Goal: Entertainment & Leisure: Consume media (video, audio)

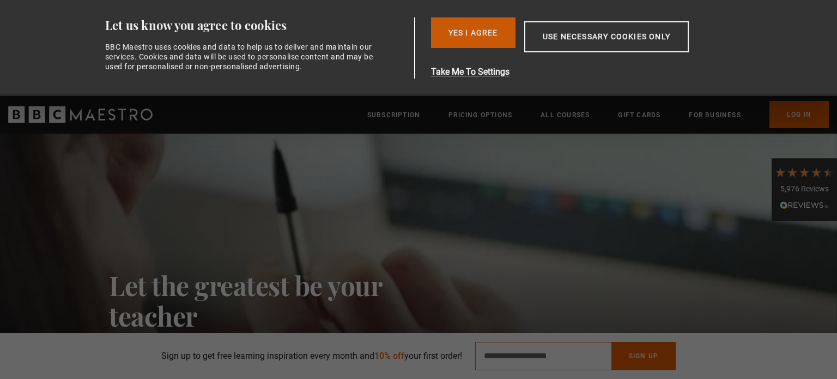
type input "**********"
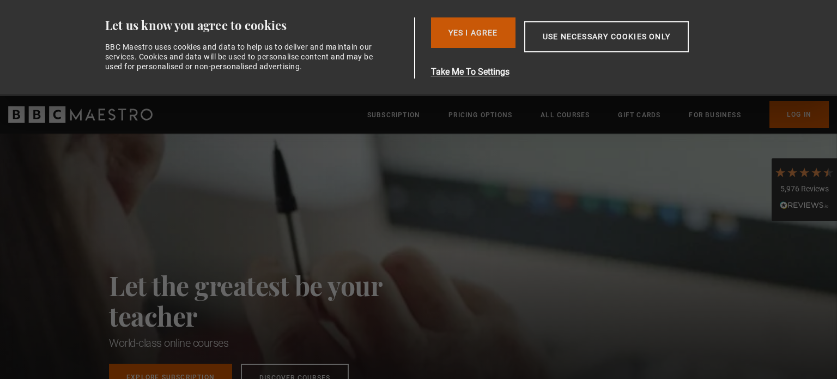
click at [488, 34] on button "Yes I Agree" at bounding box center [473, 32] width 84 height 31
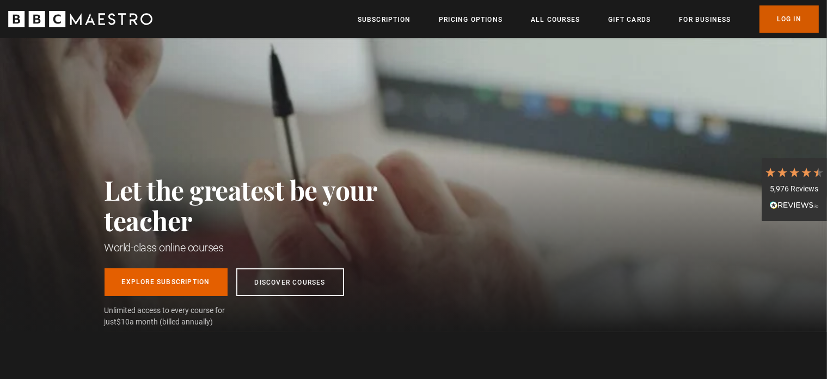
click at [772, 21] on link "Log In" at bounding box center [789, 18] width 59 height 27
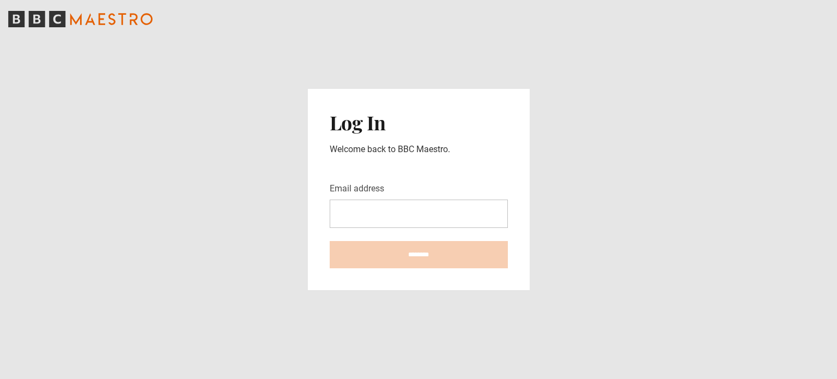
type input "**********"
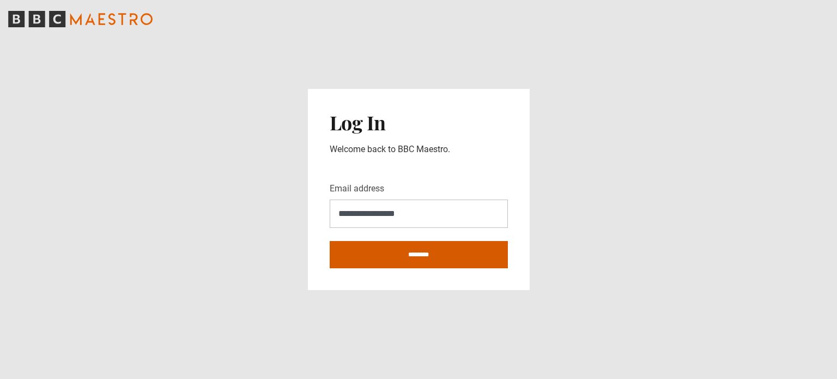
click at [405, 258] on input "********" at bounding box center [419, 254] width 178 height 27
type input "**********"
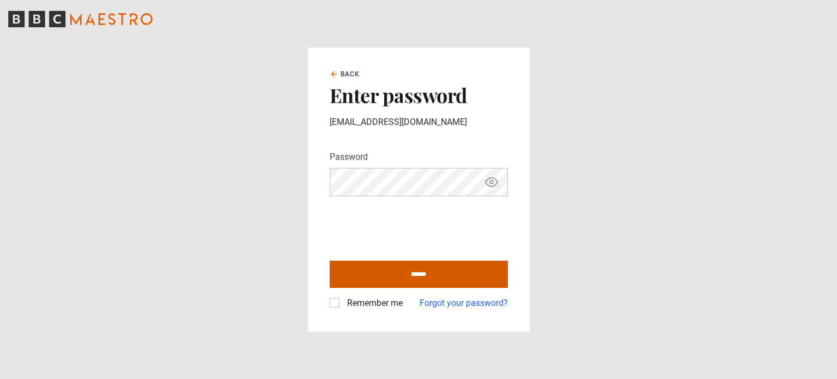
click at [423, 271] on input "******" at bounding box center [419, 273] width 178 height 27
type input "**********"
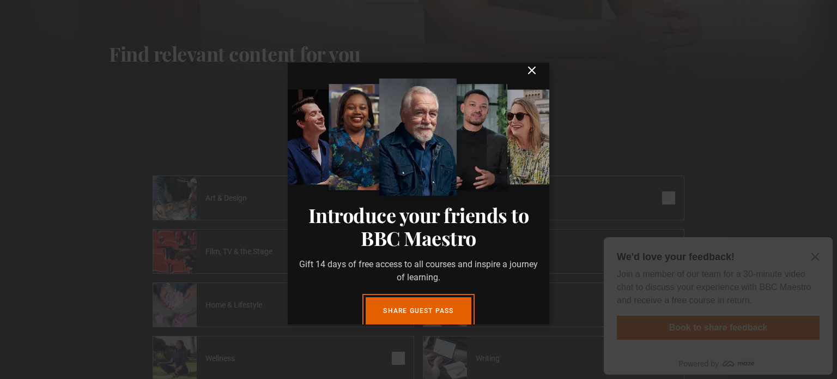
click at [525, 77] on icon "submit" at bounding box center [531, 70] width 13 height 13
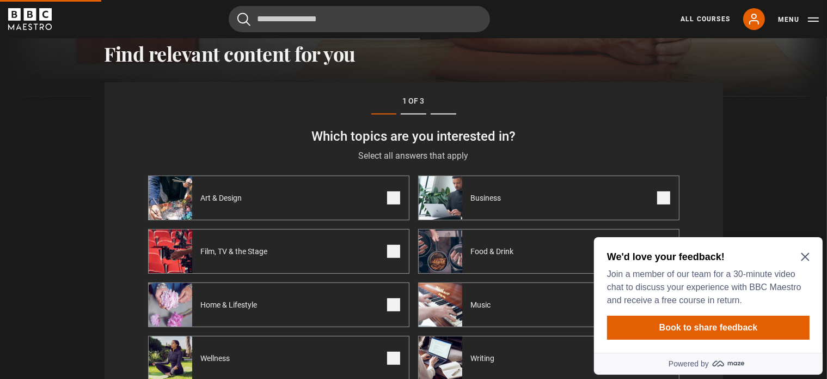
click at [805, 254] on icon "Close Maze Prompt" at bounding box center [805, 256] width 9 height 9
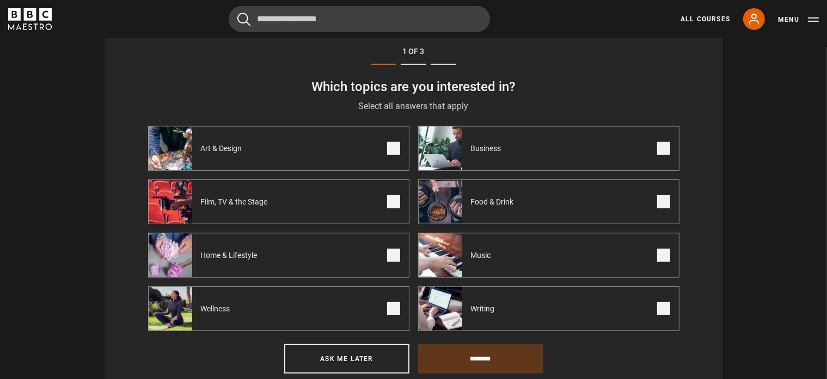
scroll to position [444, 0]
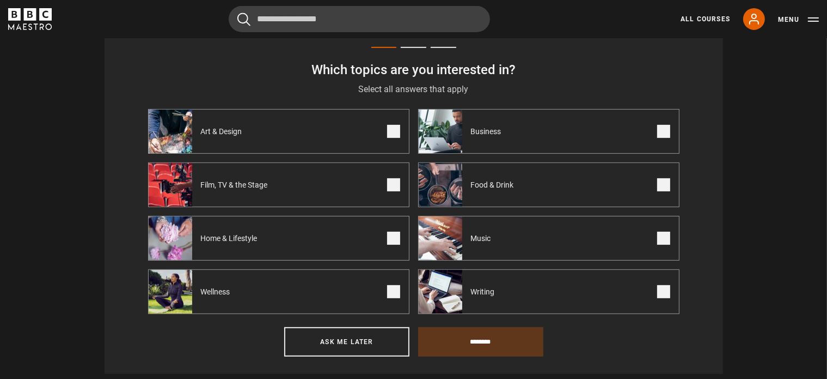
click at [394, 240] on span at bounding box center [393, 237] width 13 height 13
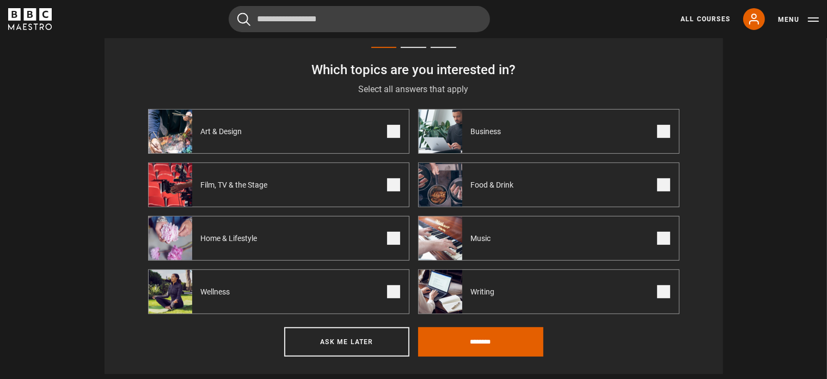
click at [662, 285] on span at bounding box center [663, 291] width 13 height 13
click at [662, 181] on span at bounding box center [663, 184] width 13 height 13
click at [393, 132] on span at bounding box center [393, 131] width 13 height 13
click at [389, 292] on span at bounding box center [393, 291] width 13 height 13
click at [662, 237] on span at bounding box center [663, 237] width 13 height 13
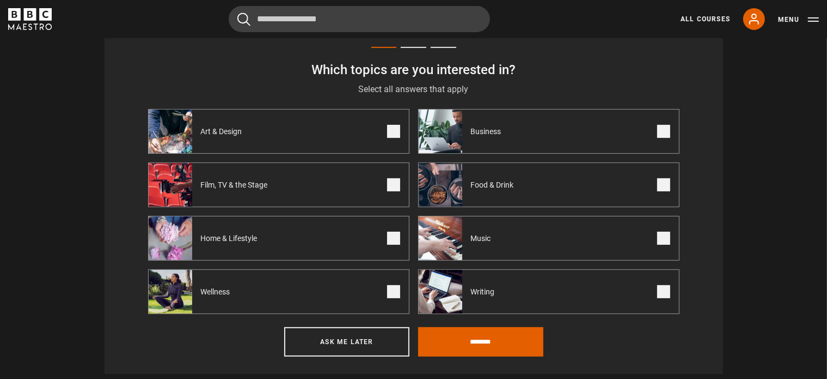
click at [661, 130] on span at bounding box center [663, 131] width 13 height 13
click at [484, 337] on input "********" at bounding box center [480, 341] width 125 height 29
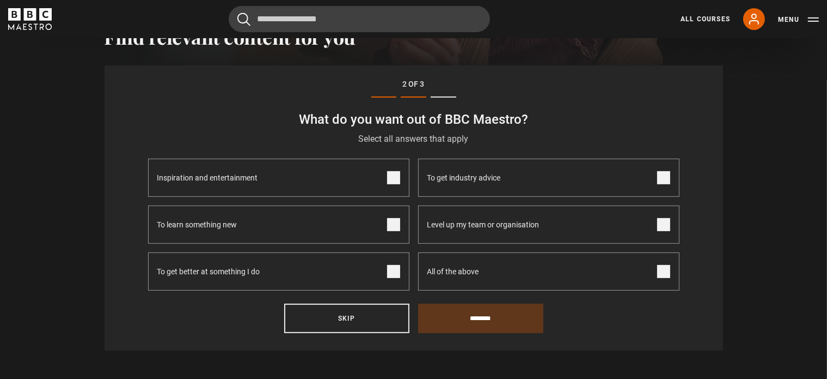
scroll to position [377, 0]
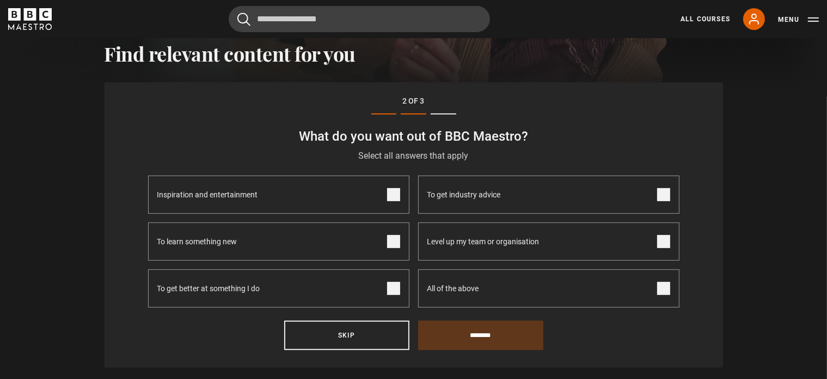
click at [394, 241] on span at bounding box center [393, 241] width 13 height 13
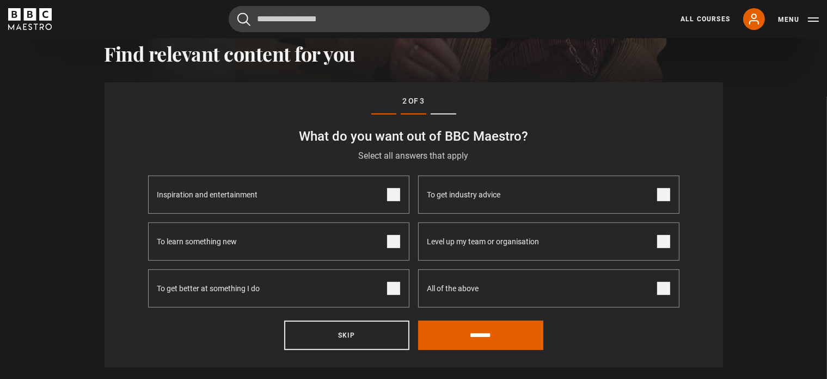
click at [396, 288] on span at bounding box center [393, 288] width 13 height 13
click at [660, 192] on span at bounding box center [663, 194] width 13 height 13
click at [399, 186] on label "Inspiration and entertainment" at bounding box center [278, 194] width 261 height 38
click at [492, 329] on input "********" at bounding box center [480, 334] width 125 height 29
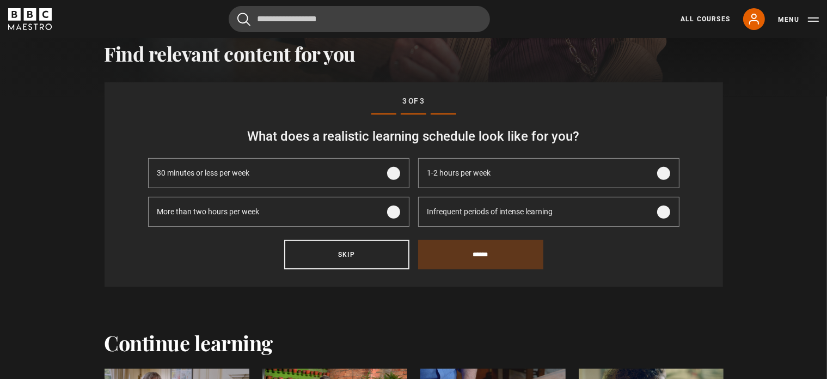
click at [662, 170] on span at bounding box center [663, 173] width 13 height 13
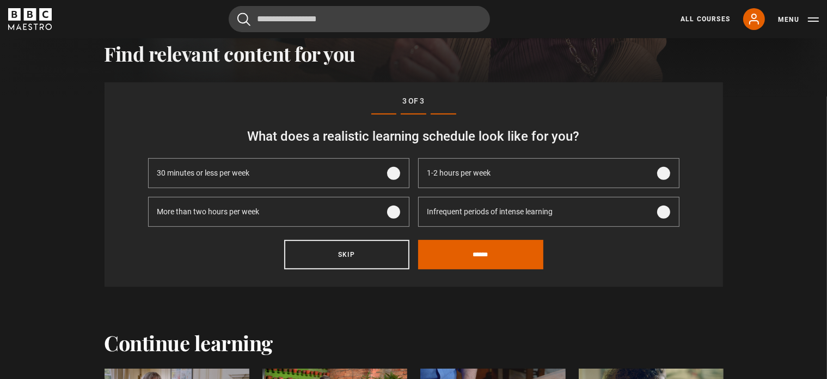
click at [666, 207] on span at bounding box center [663, 211] width 13 height 13
click at [495, 252] on input "******" at bounding box center [480, 254] width 125 height 29
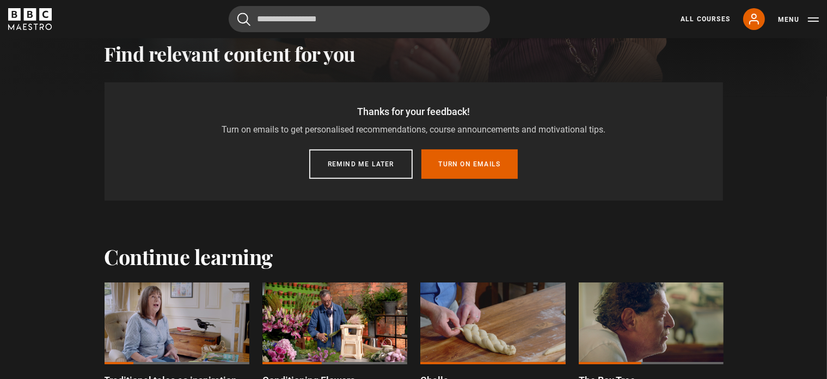
scroll to position [338, 0]
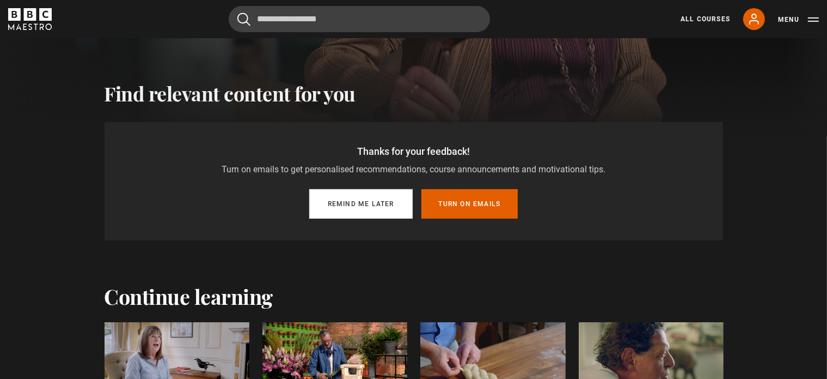
click at [376, 206] on button "Remind me later" at bounding box center [360, 203] width 103 height 29
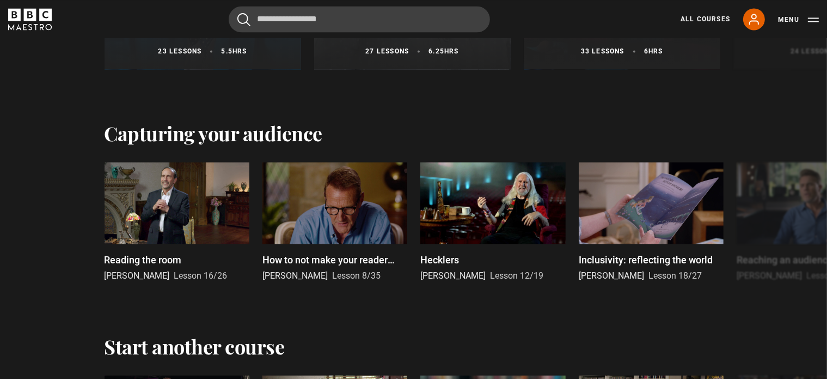
scroll to position [2133, 0]
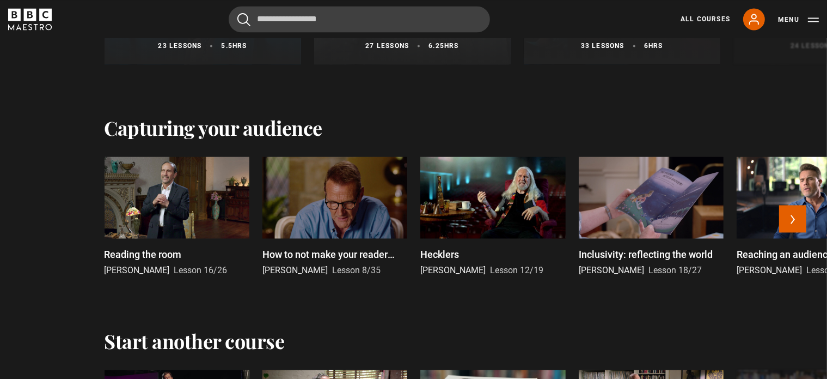
click at [181, 205] on div at bounding box center [177, 197] width 145 height 82
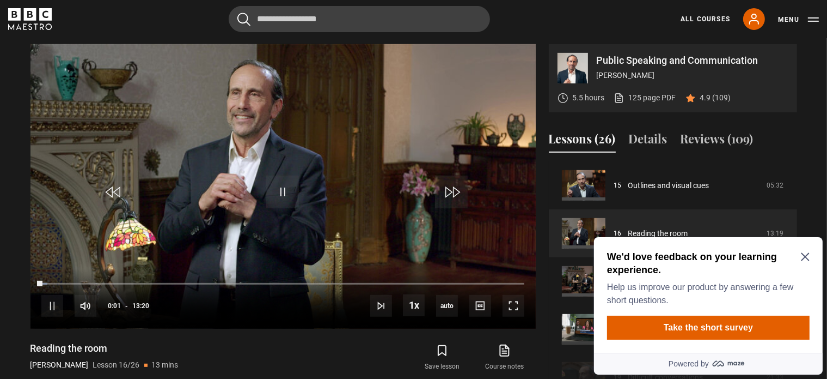
click at [801, 261] on h2 "We'd love feedback on your learning experience." at bounding box center [706, 262] width 198 height 26
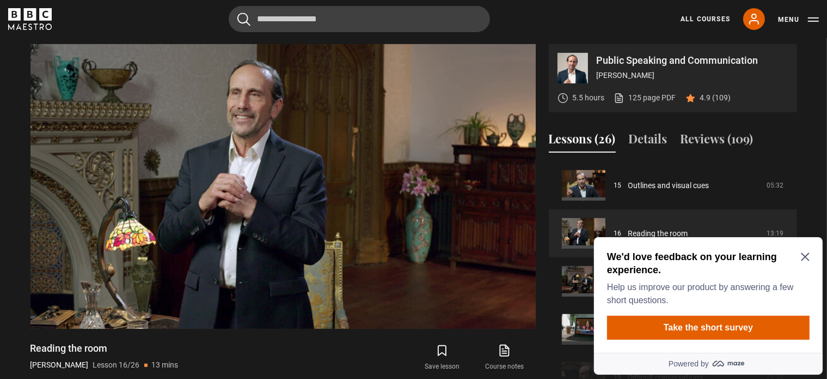
click at [805, 253] on icon "Close Maze Prompt" at bounding box center [805, 256] width 9 height 9
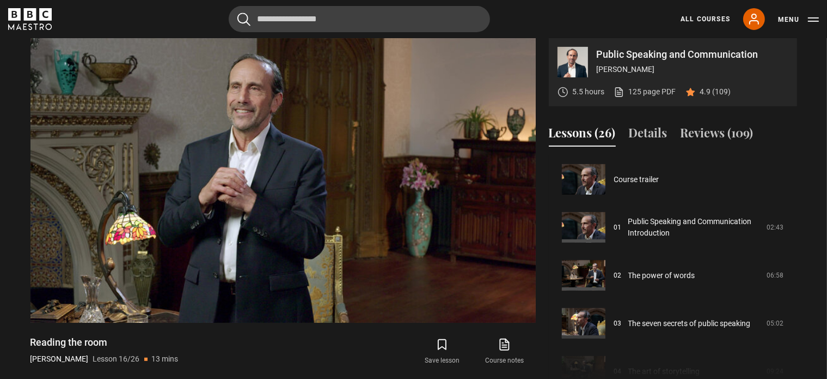
scroll to position [468, 0]
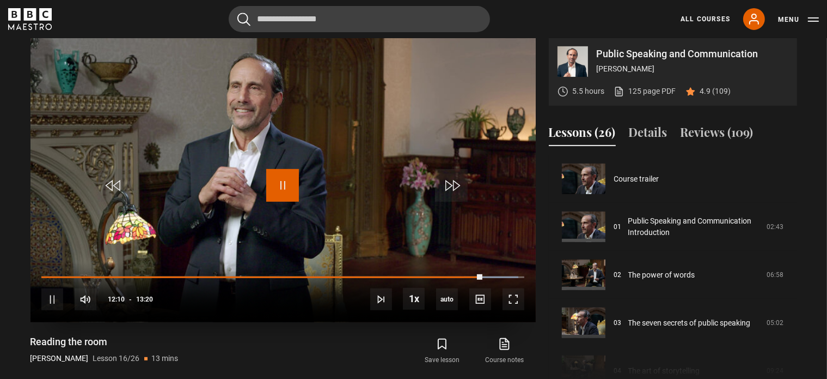
click at [285, 186] on span "Video Player" at bounding box center [282, 185] width 33 height 33
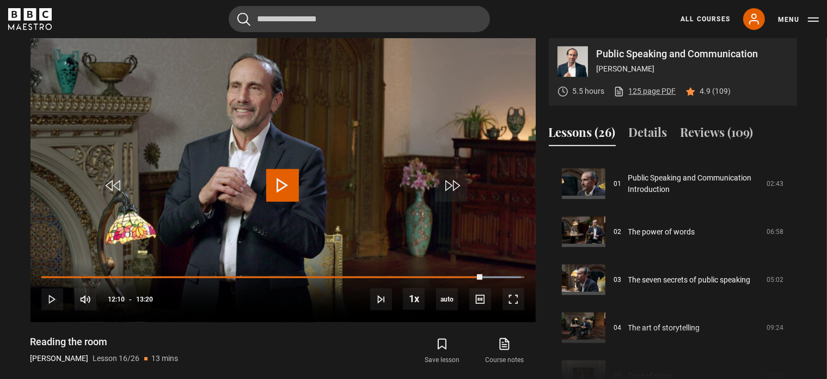
scroll to position [0, 0]
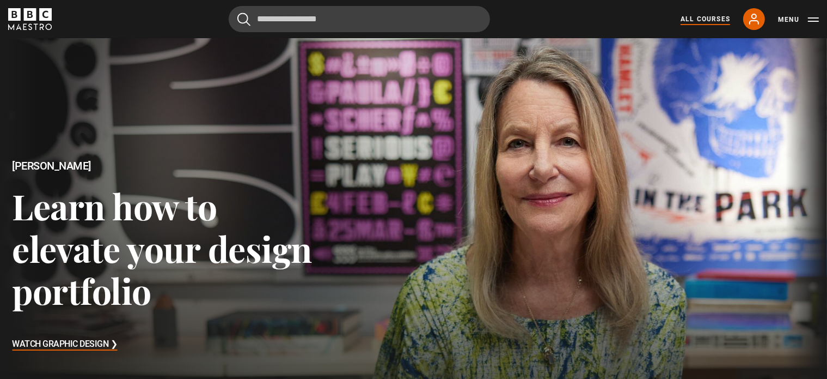
click at [701, 21] on link "All Courses" at bounding box center [706, 19] width 50 height 10
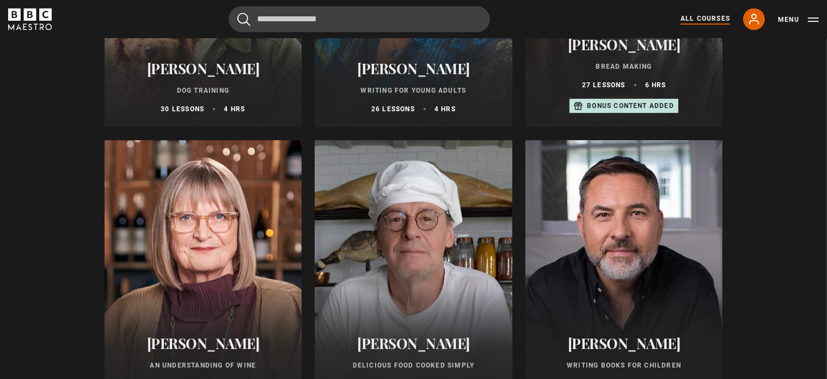
scroll to position [3628, 0]
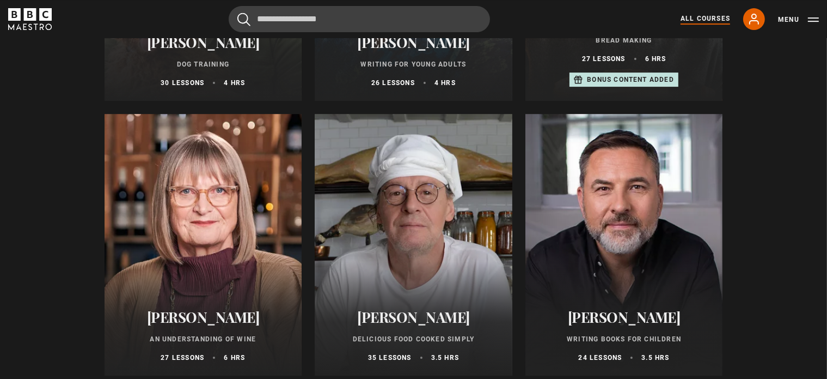
click at [619, 263] on div at bounding box center [625, 244] width 198 height 261
click at [638, 45] on p "Bread Making" at bounding box center [625, 40] width 172 height 10
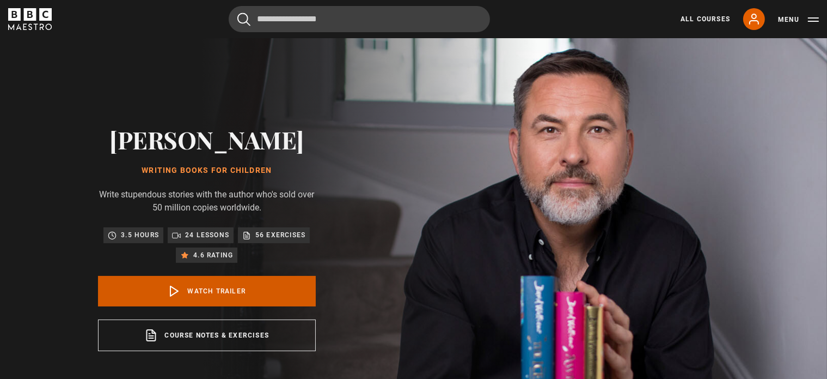
click at [250, 291] on link "Watch Trailer" at bounding box center [207, 291] width 218 height 31
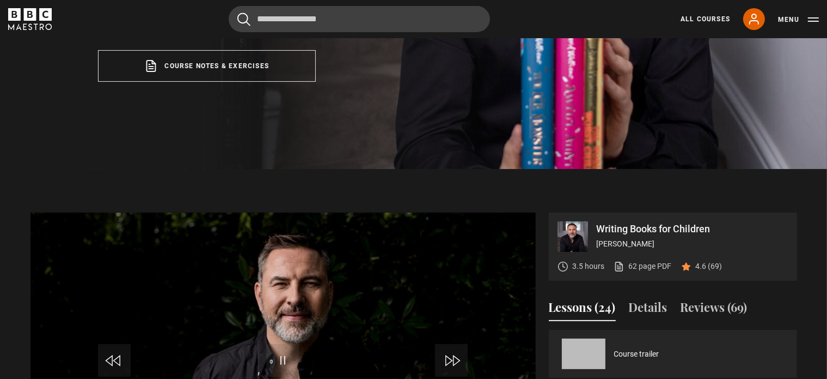
scroll to position [419, 0]
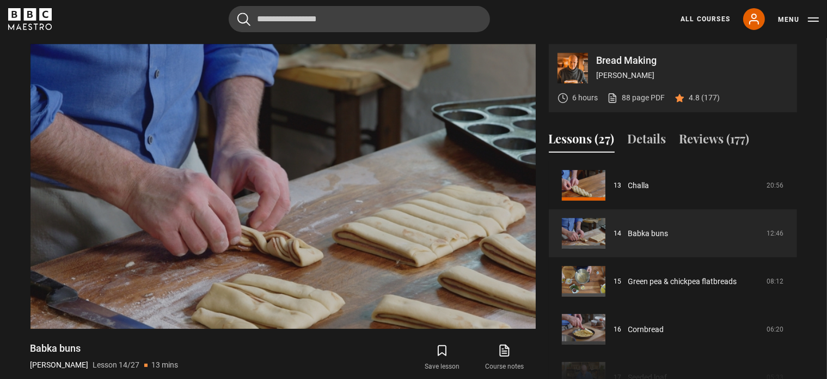
click at [632, 331] on div "Course trailer 01 Bread Making Introduction 02:02 02 The dough 21:32 03 Tin loa…" at bounding box center [673, 278] width 248 height 235
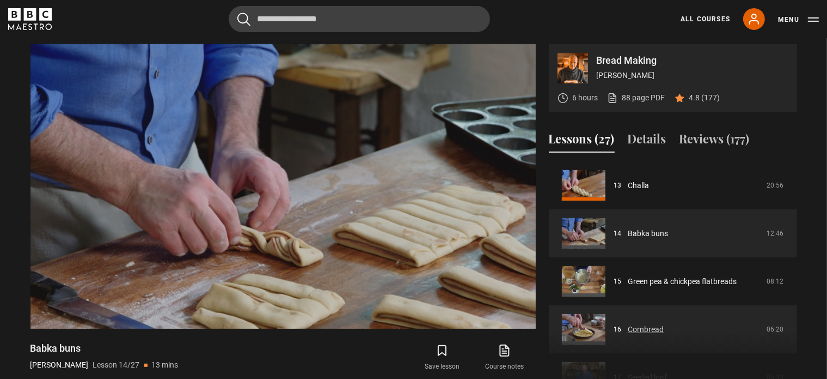
click at [629, 330] on link "Cornbread" at bounding box center [647, 329] width 36 height 11
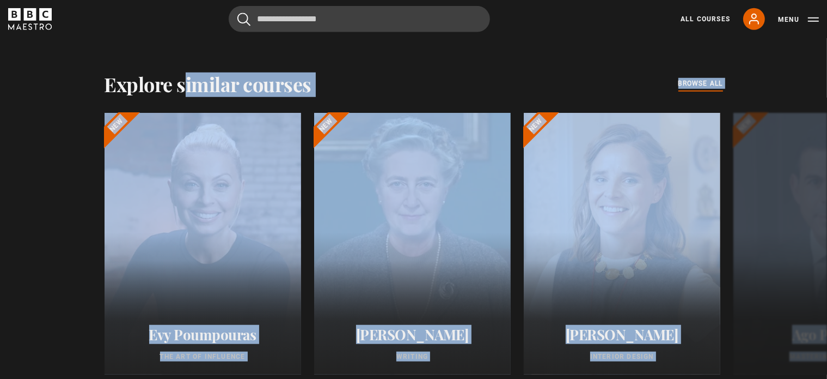
scroll to position [880, 0]
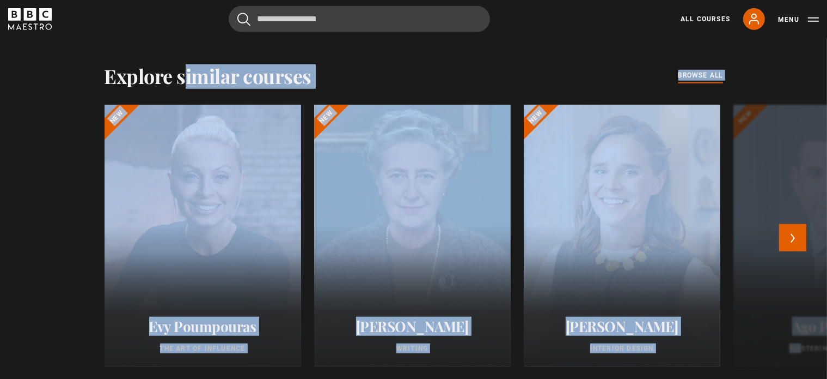
drag, startPoint x: 795, startPoint y: 352, endPoint x: 800, endPoint y: 339, distance: 14.3
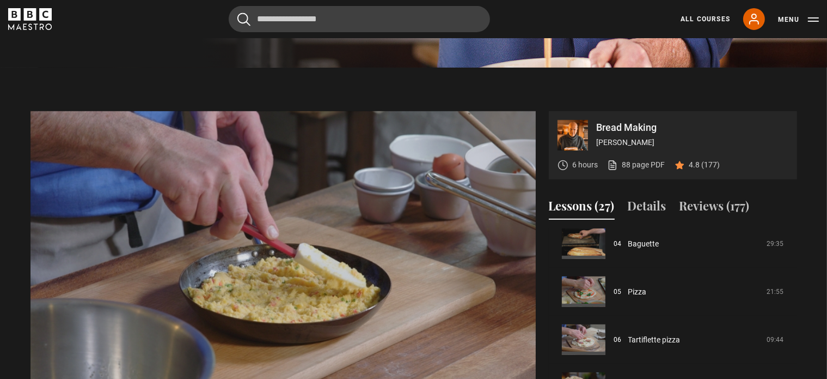
scroll to position [195, 0]
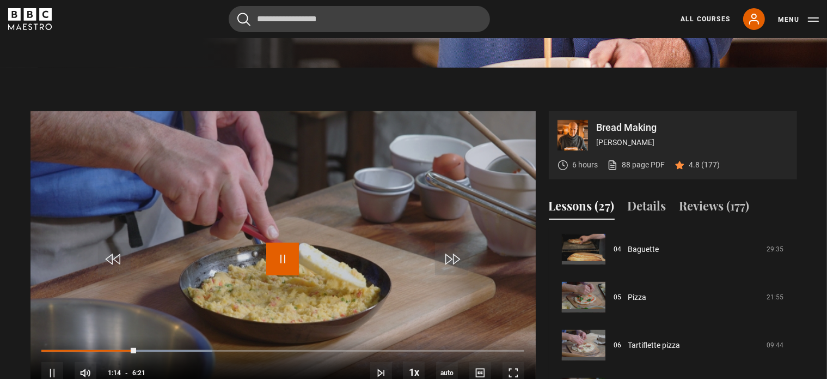
click at [285, 263] on span "Video Player" at bounding box center [282, 258] width 33 height 33
